Goal: Task Accomplishment & Management: Complete application form

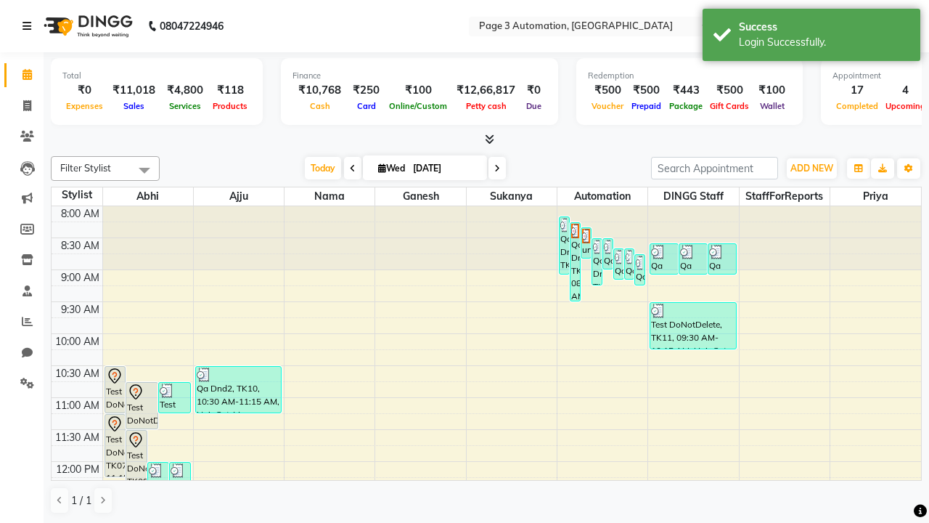
click at [30, 26] on icon at bounding box center [26, 26] width 9 height 10
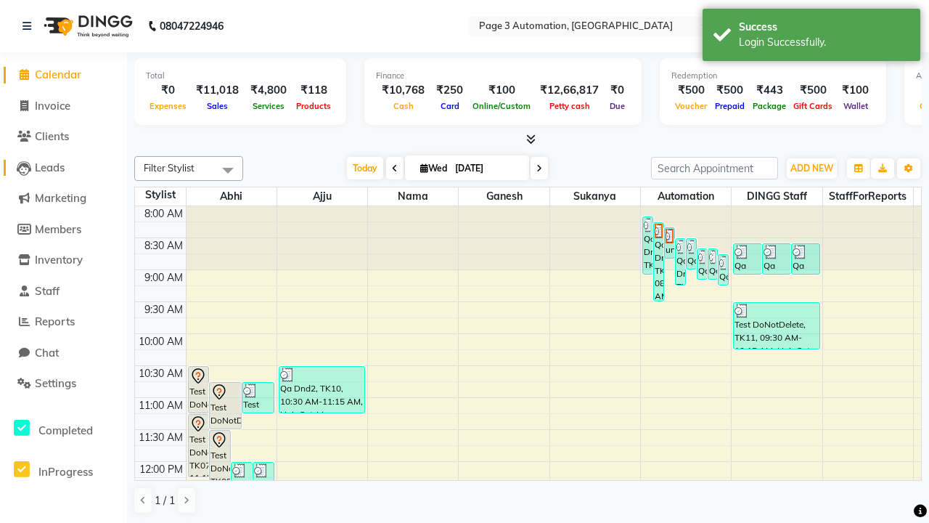
click at [63, 167] on span "Leads" at bounding box center [50, 167] width 30 height 14
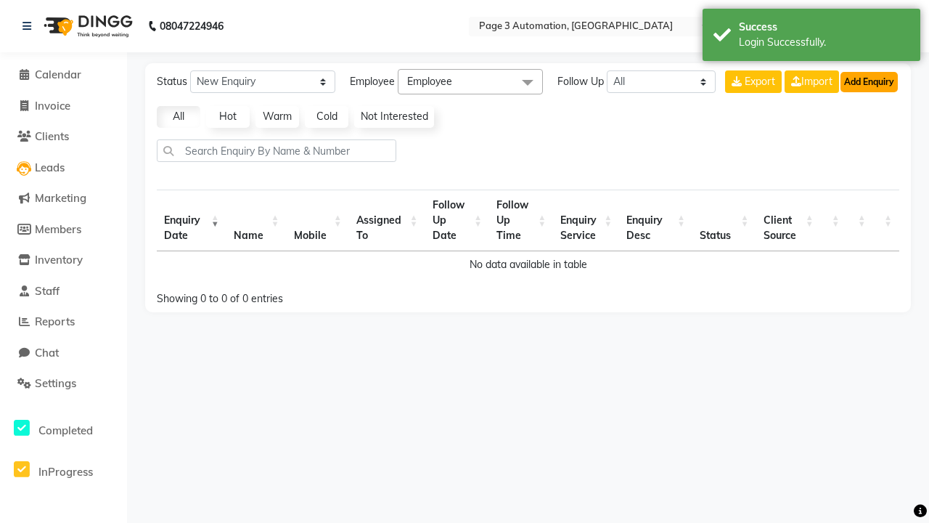
click at [869, 81] on button "Add Enquiry" at bounding box center [868, 82] width 57 height 20
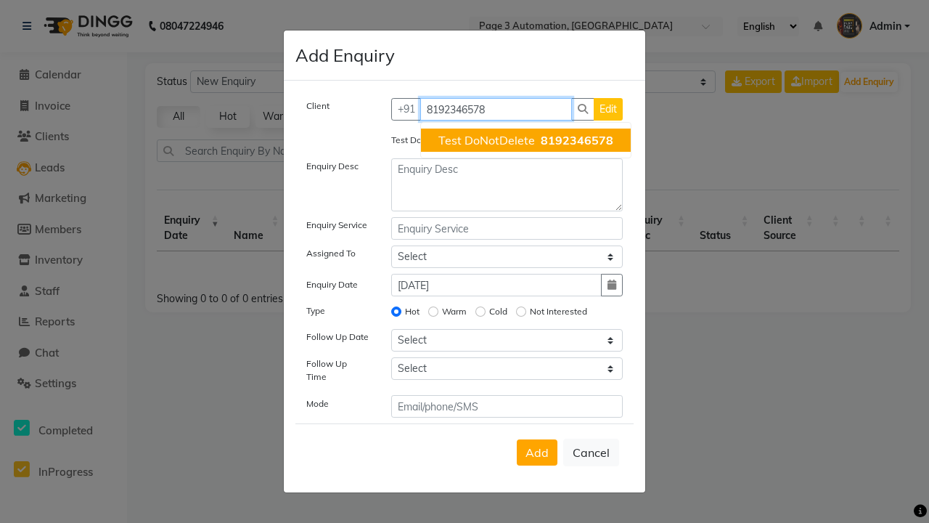
click at [525, 140] on span "Test DoNotDelete" at bounding box center [486, 140] width 97 height 15
type input "8192346578"
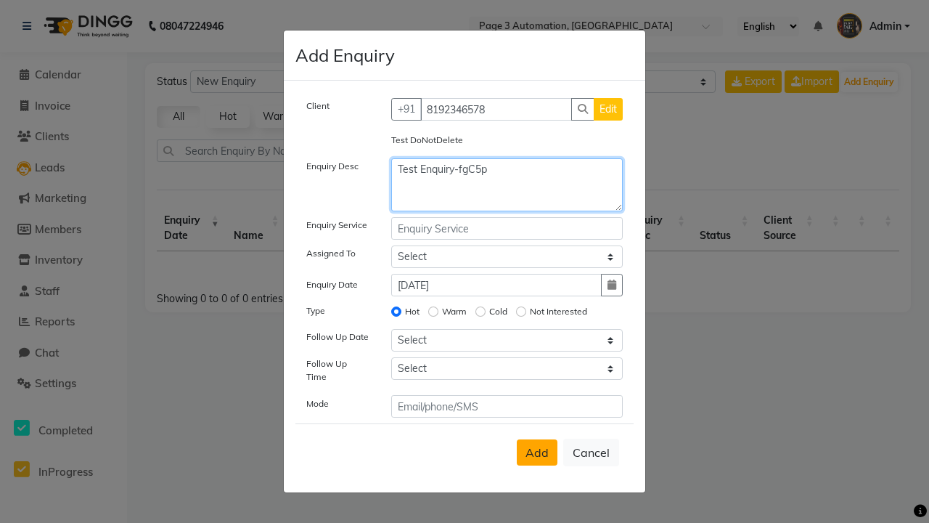
type textarea "Test Enquiry-fgC5p"
click at [537, 452] on span "Add" at bounding box center [536, 452] width 23 height 15
select select
radio input "false"
select select
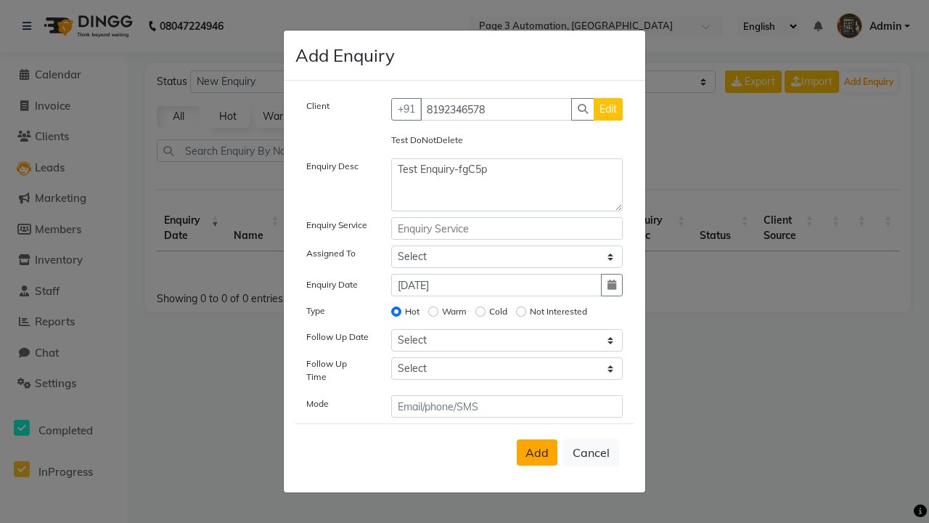
select select
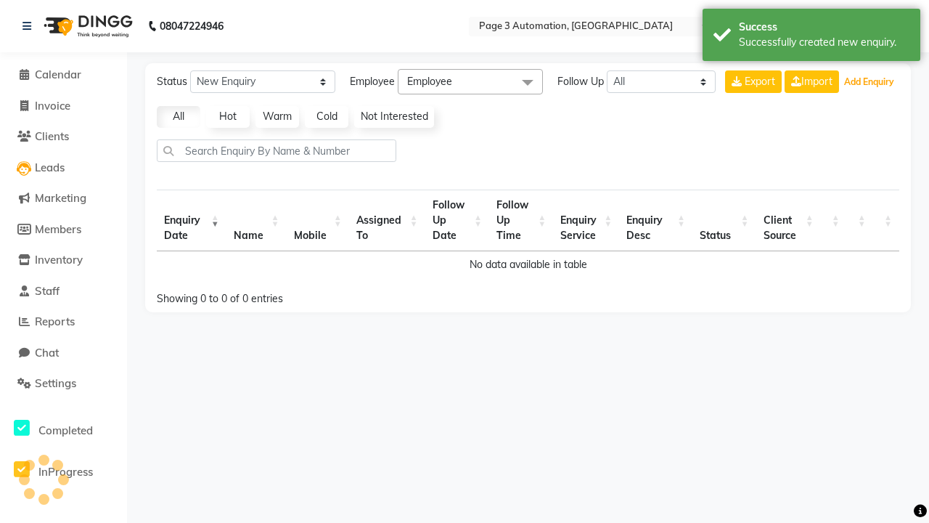
select select "10"
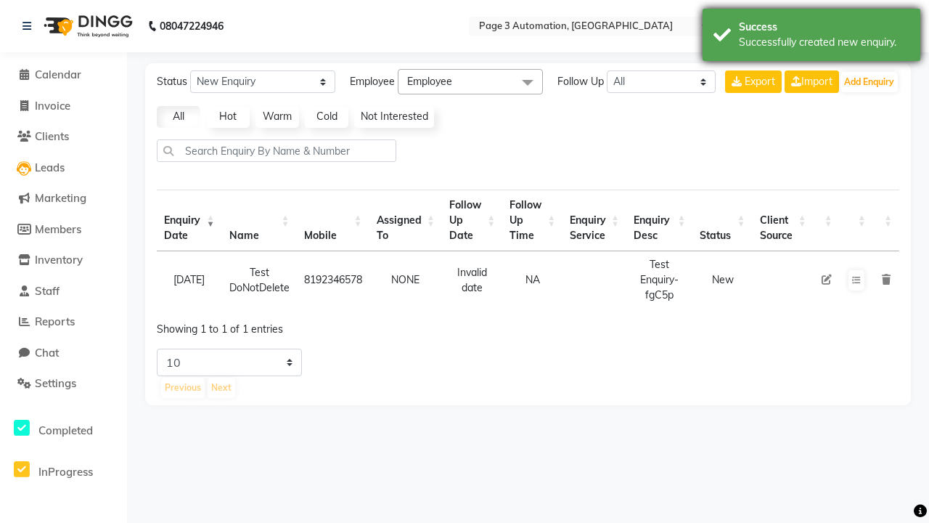
click at [811, 37] on div "Successfully created new enquiry." at bounding box center [824, 42] width 171 height 15
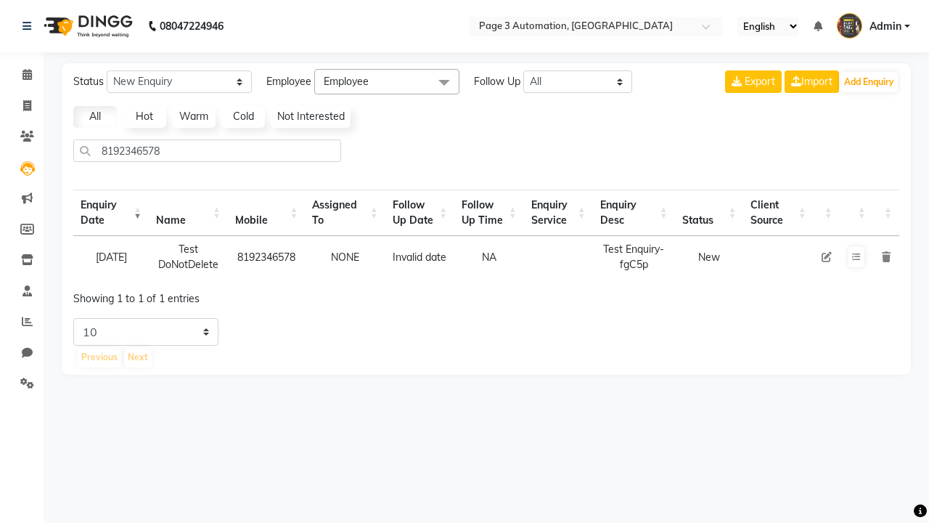
select select "10"
type input "8192346578"
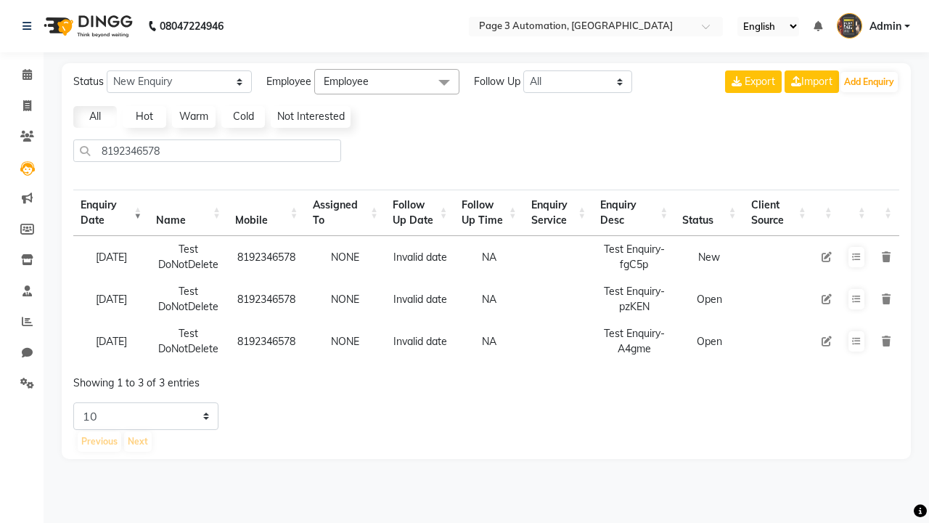
click at [885, 256] on icon at bounding box center [886, 257] width 9 height 10
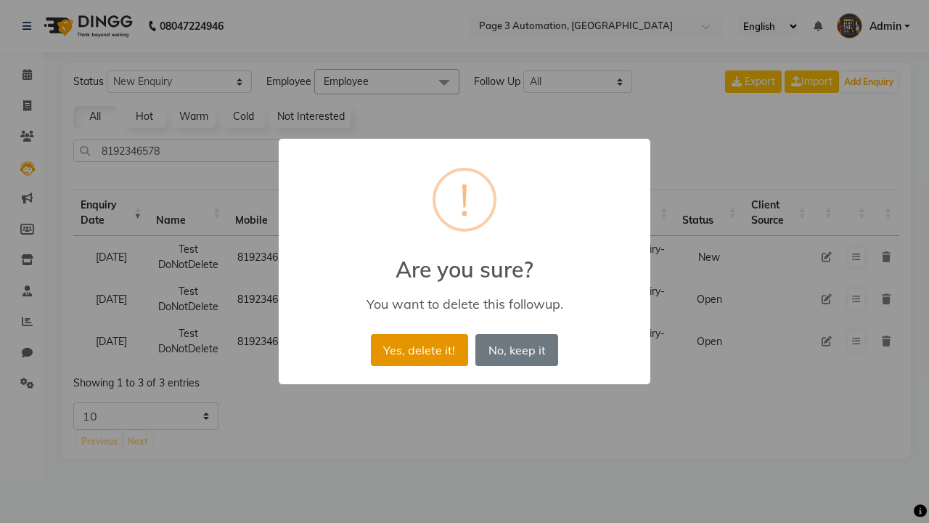
click at [419, 349] on button "Yes, delete it!" at bounding box center [419, 350] width 97 height 32
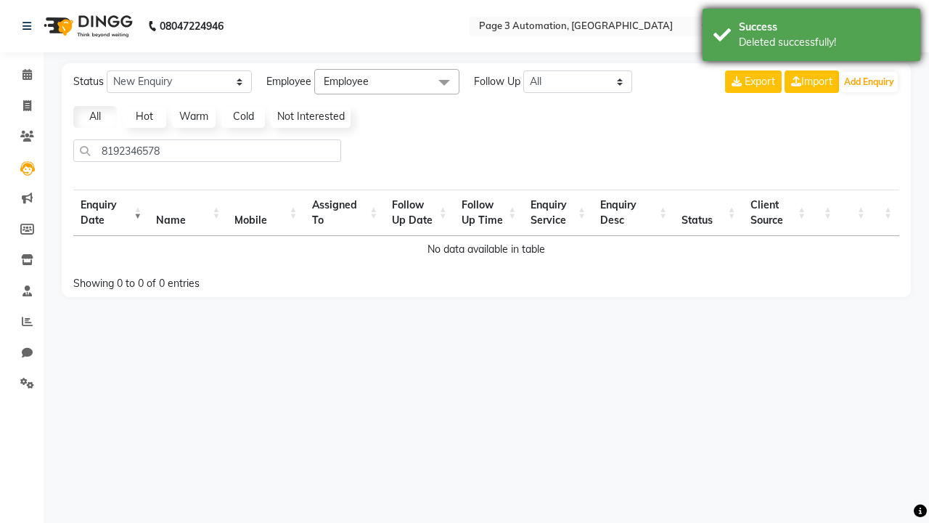
click at [811, 37] on div "Deleted successfully!" at bounding box center [824, 42] width 171 height 15
click at [873, 26] on span "Admin" at bounding box center [885, 26] width 32 height 15
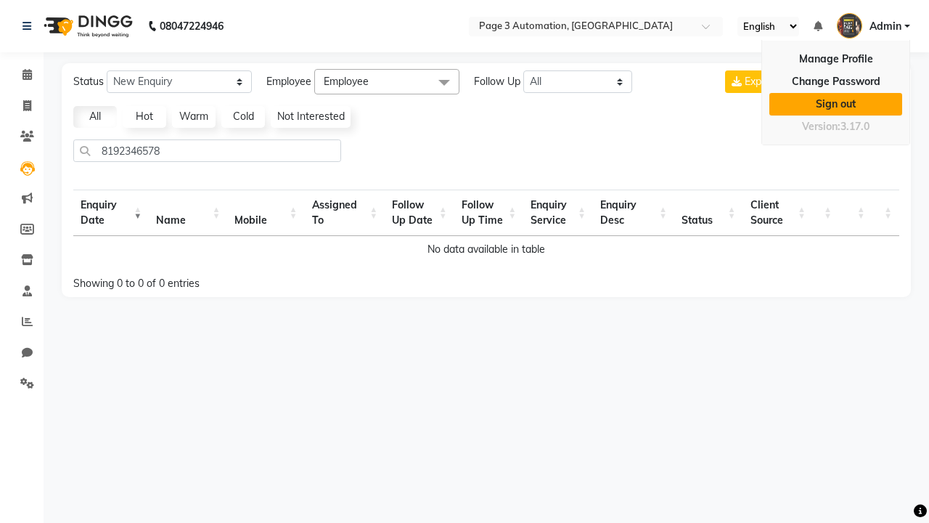
click at [835, 104] on link "Sign out" at bounding box center [835, 104] width 133 height 22
